Goal: Navigation & Orientation: Understand site structure

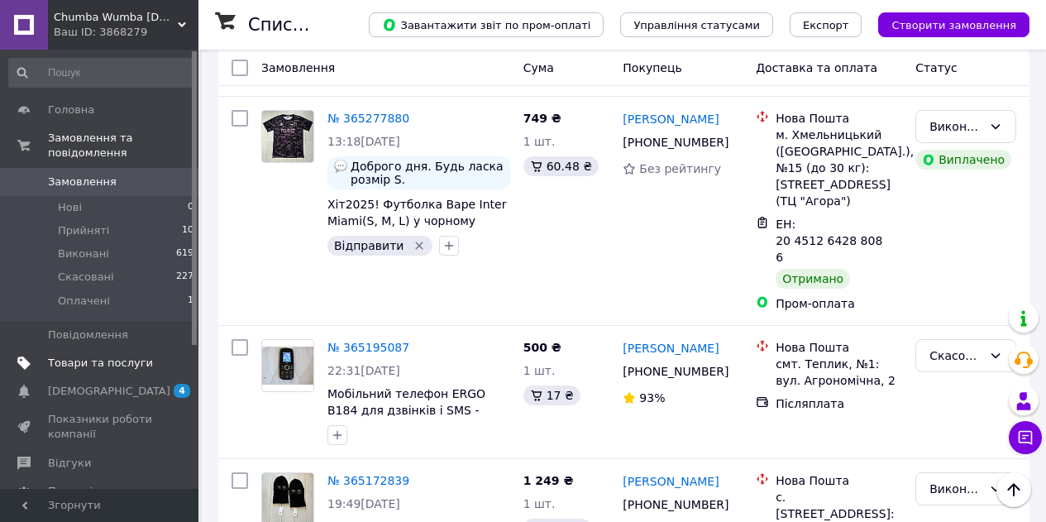
scroll to position [2810, 0]
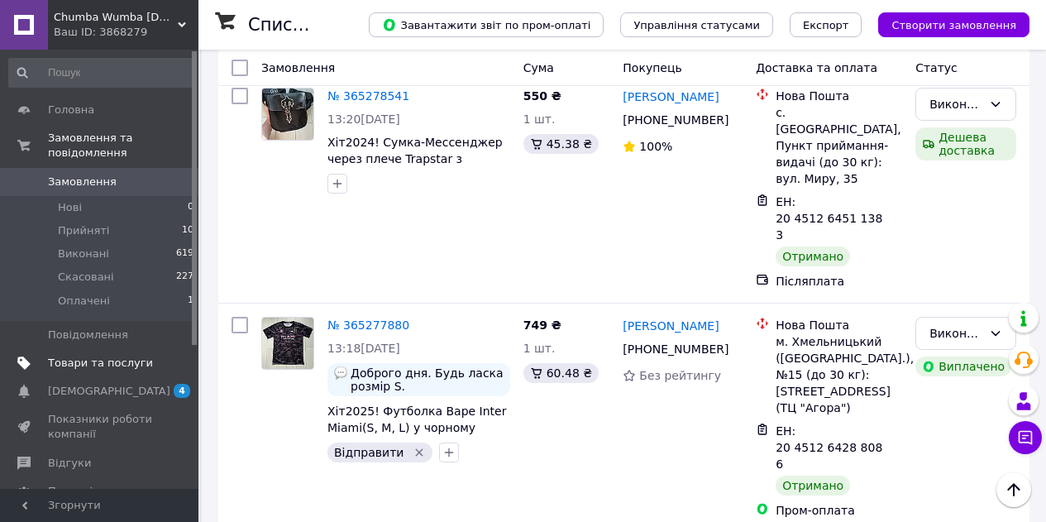
click at [126, 355] on span "Товари та послуги" at bounding box center [100, 362] width 105 height 15
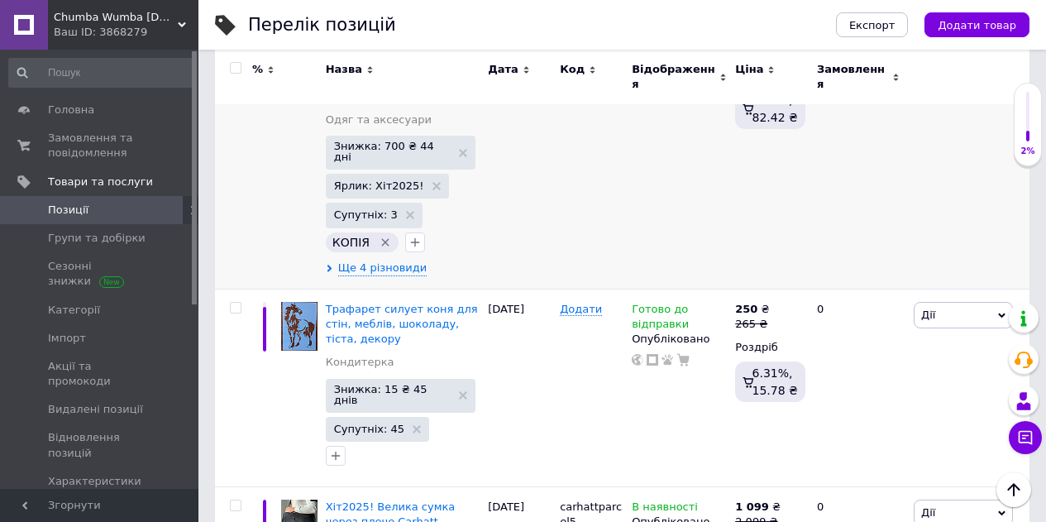
scroll to position [165, 0]
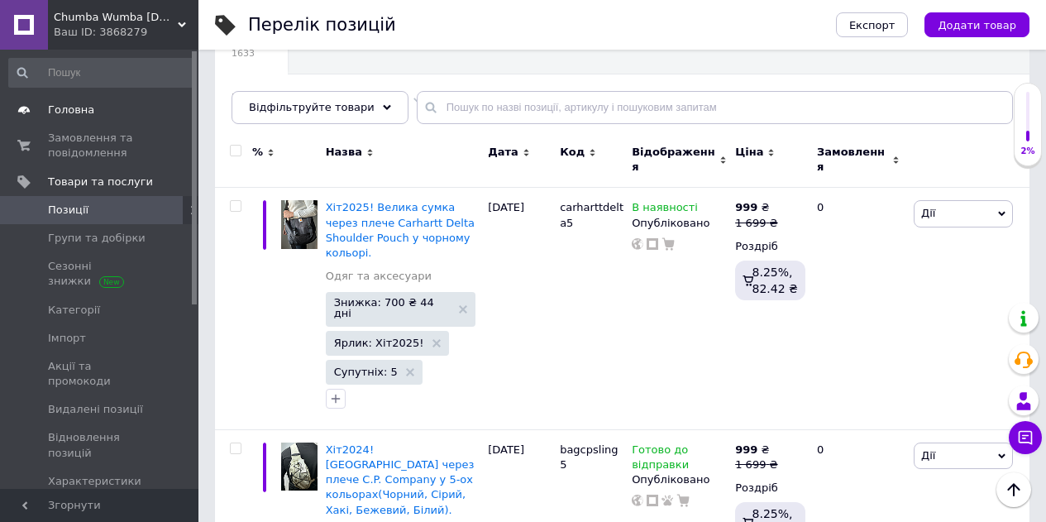
click at [63, 105] on span "Головна" at bounding box center [71, 109] width 46 height 15
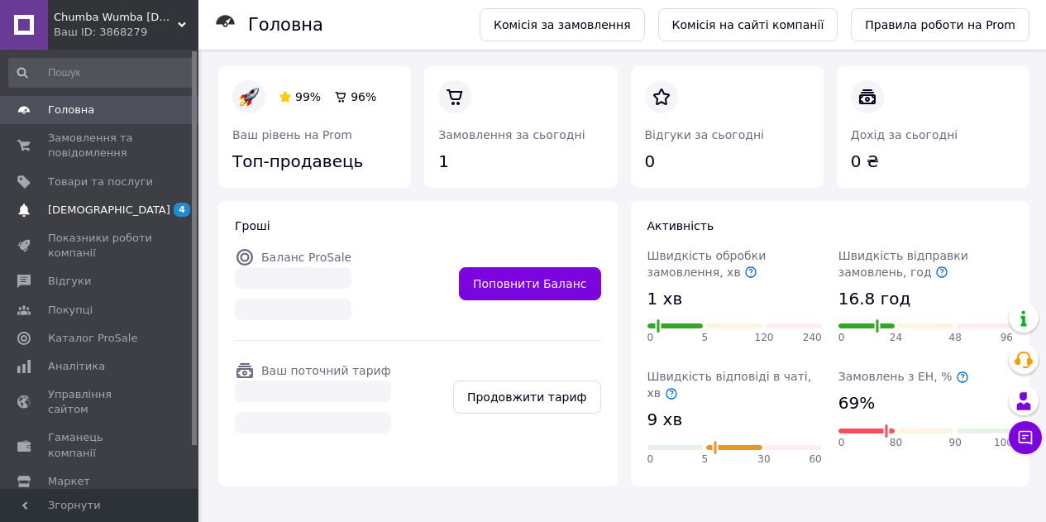
click at [98, 213] on span "[DEMOGRAPHIC_DATA]" at bounding box center [109, 210] width 122 height 15
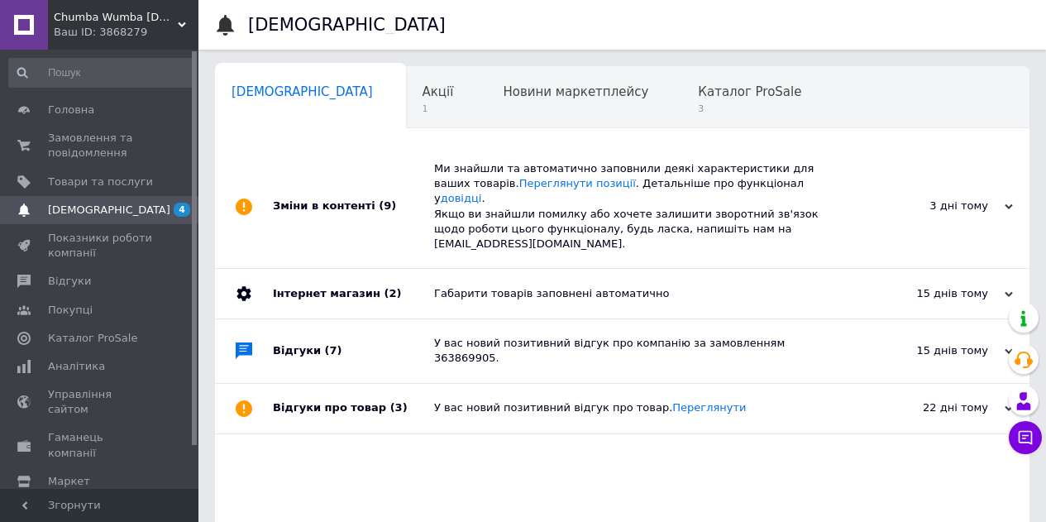
scroll to position [0, 5]
click at [72, 103] on span "Головна" at bounding box center [71, 109] width 46 height 15
